Goal: Find specific page/section: Find specific page/section

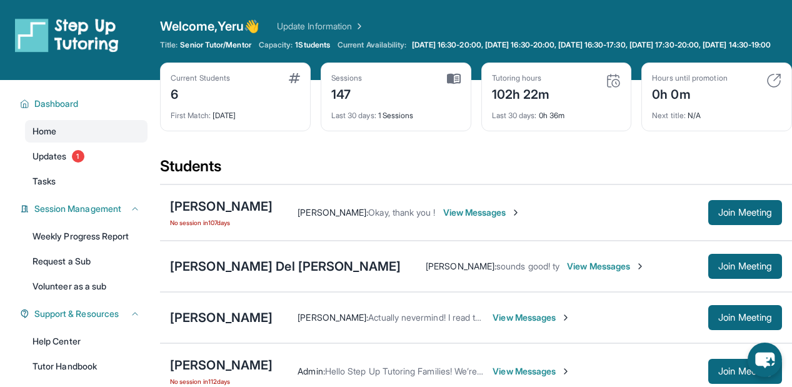
scroll to position [180, 0]
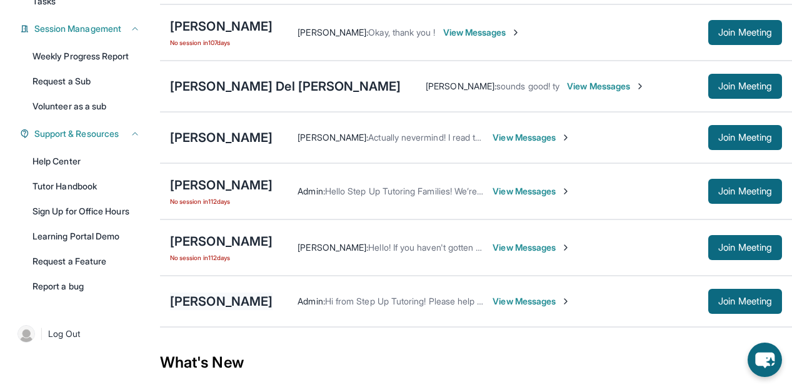
click at [242, 309] on div "[PERSON_NAME]" at bounding box center [221, 300] width 102 height 17
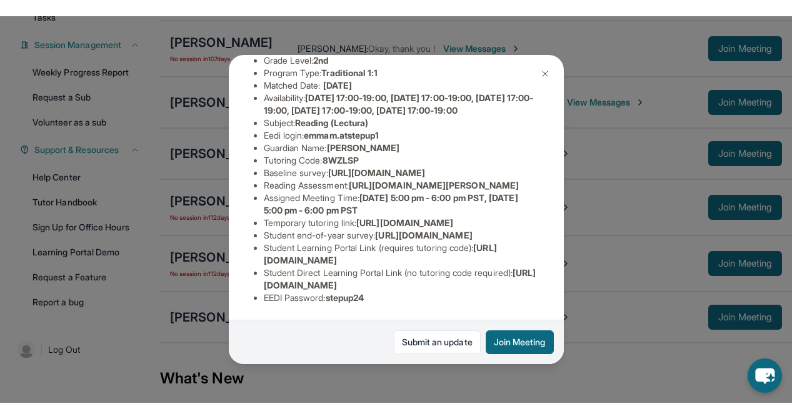
scroll to position [163, 0]
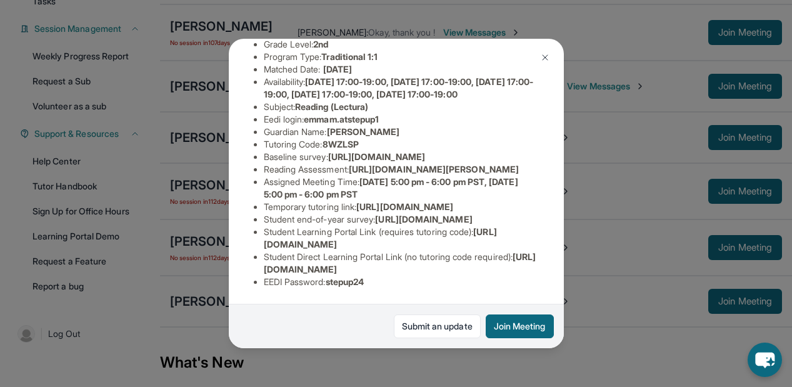
drag, startPoint x: 357, startPoint y: 199, endPoint x: 530, endPoint y: 211, distance: 174.1
click at [519, 174] on span "[URL][DOMAIN_NAME][PERSON_NAME]" at bounding box center [434, 169] width 170 height 11
copy span "[URL][DOMAIN_NAME][PERSON_NAME]"
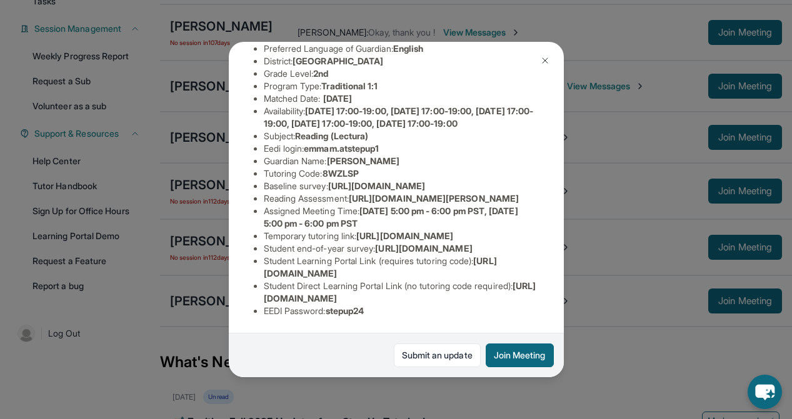
click at [547, 61] on img at bounding box center [545, 61] width 10 height 10
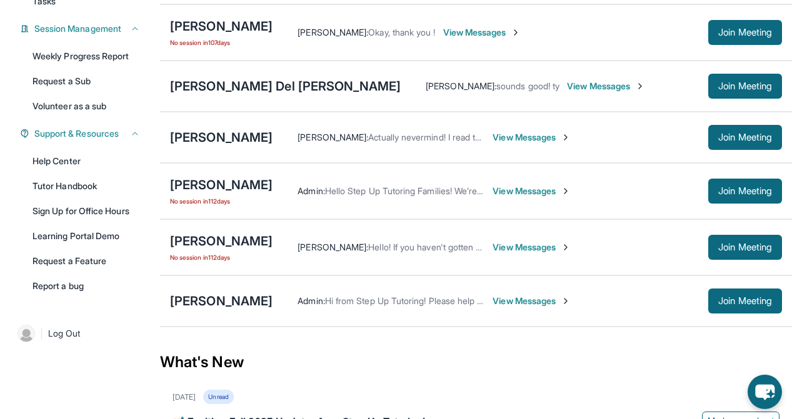
scroll to position [0, 0]
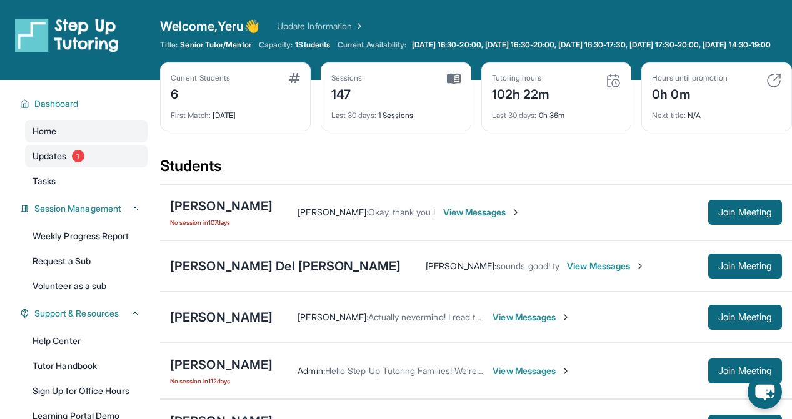
click at [79, 159] on link "Updates 1" at bounding box center [86, 156] width 122 height 22
